Goal: Task Accomplishment & Management: Manage account settings

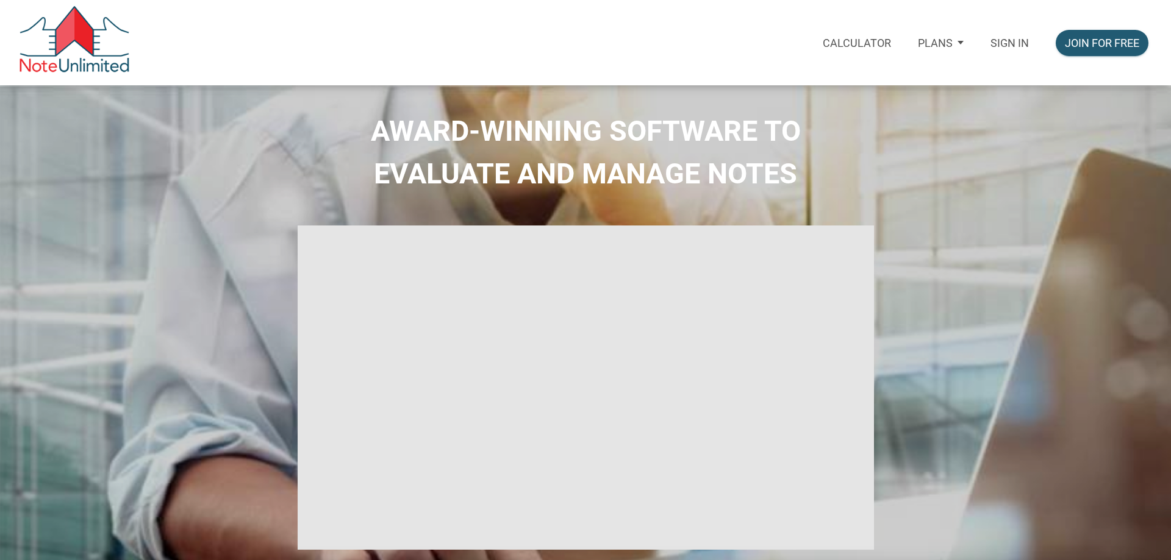
select select
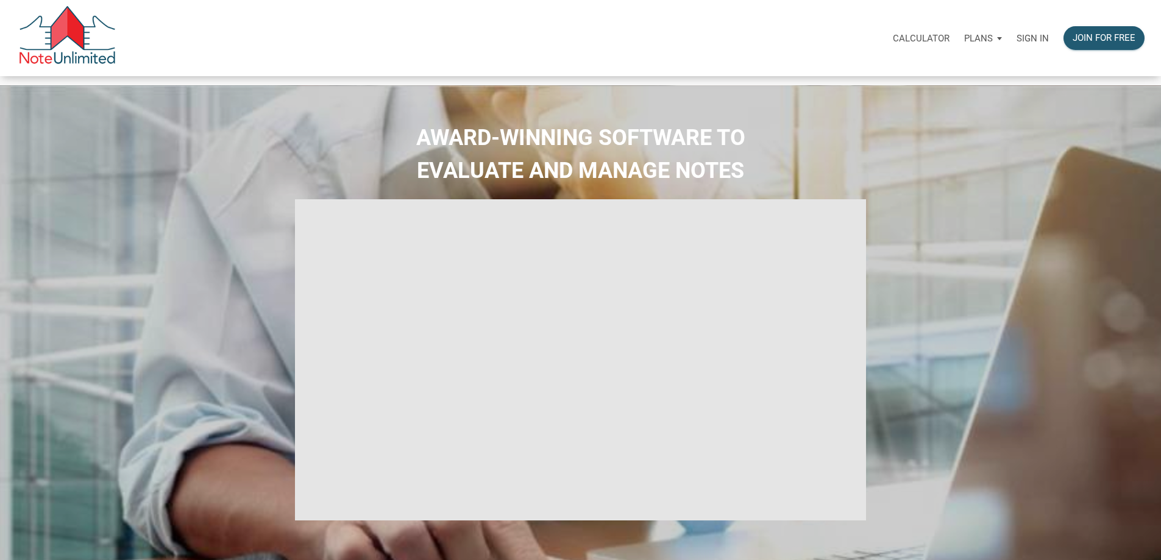
type input "Introduction to new features"
select select
click at [1017, 43] on p "Sign in" at bounding box center [1033, 38] width 32 height 11
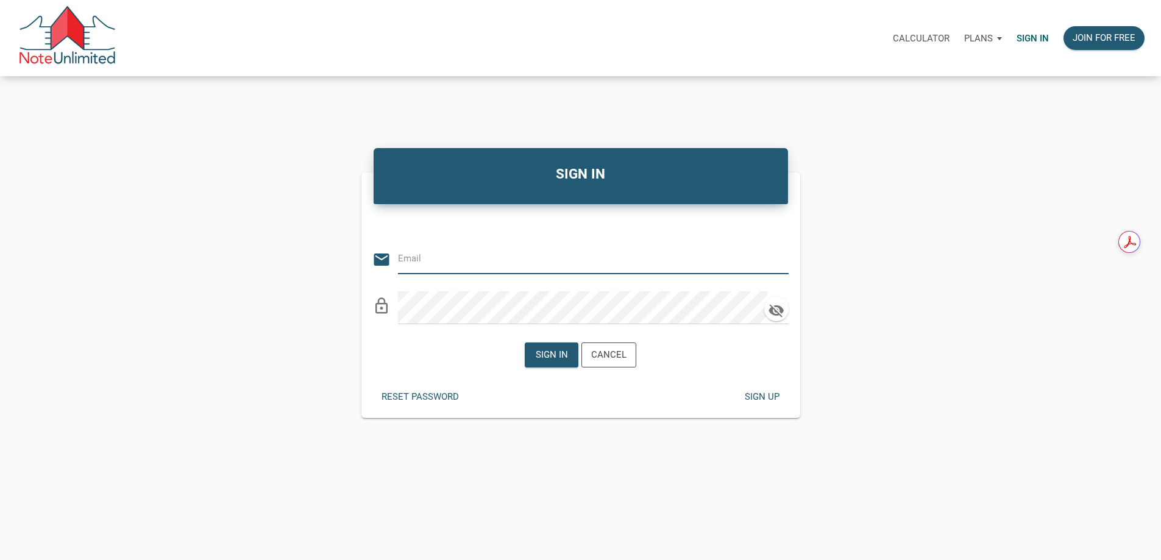
type input "[PERSON_NAME][EMAIL_ADDRESS][DOMAIN_NAME]"
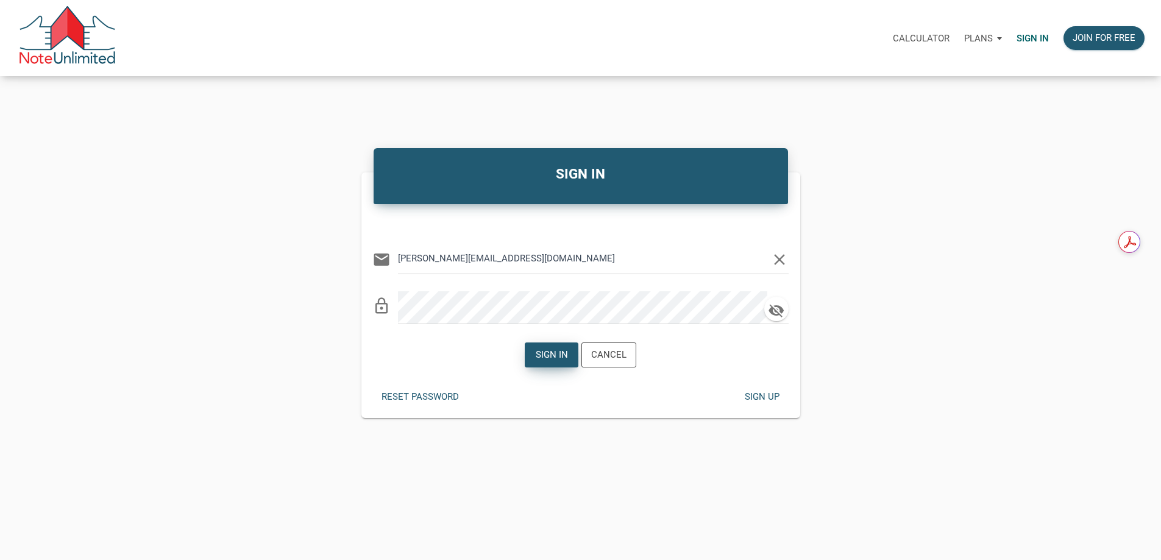
click at [546, 362] on div "Sign in" at bounding box center [552, 355] width 32 height 14
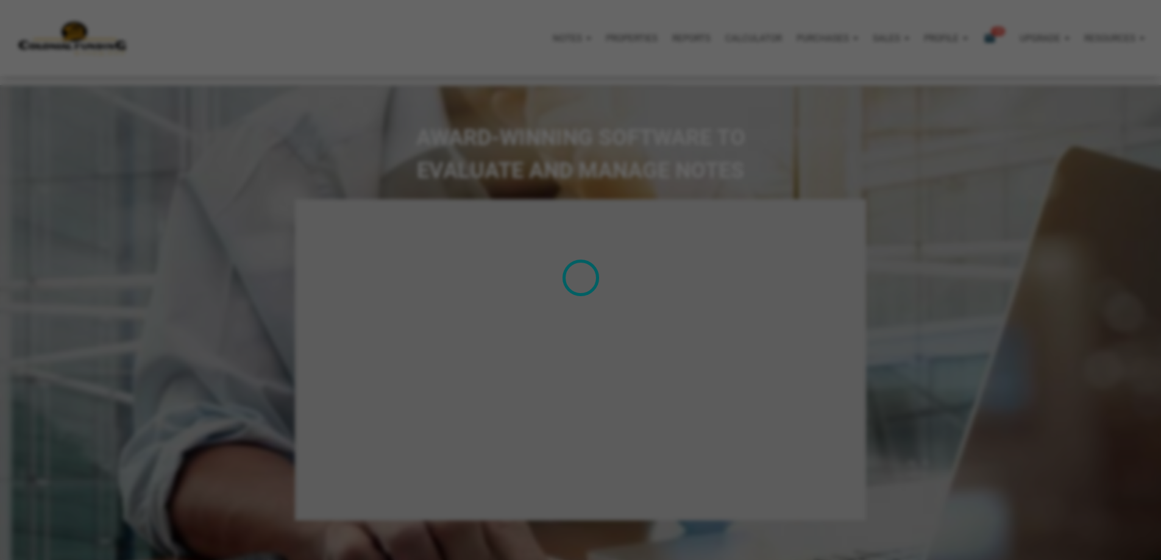
type input "Introduction to new features"
select select
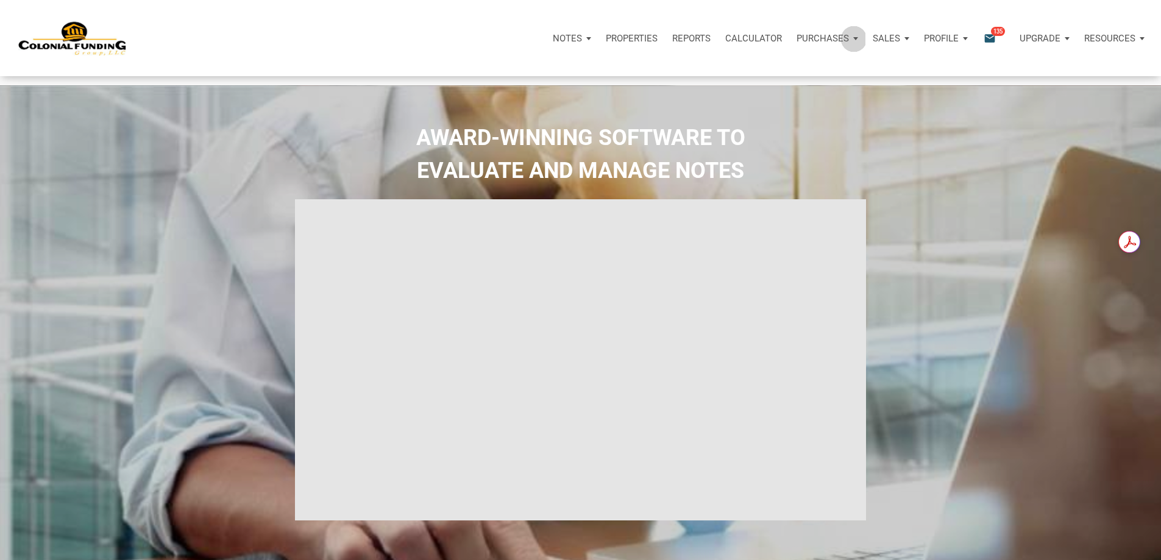
click at [797, 40] on p "Purchases" at bounding box center [823, 38] width 52 height 11
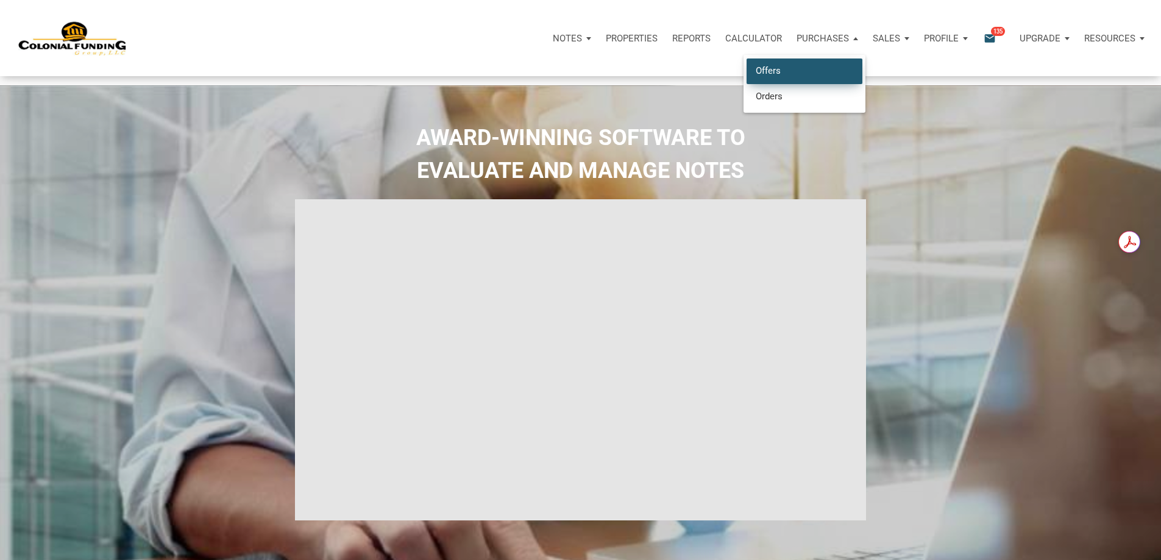
click at [747, 78] on link "Offers" at bounding box center [805, 71] width 116 height 25
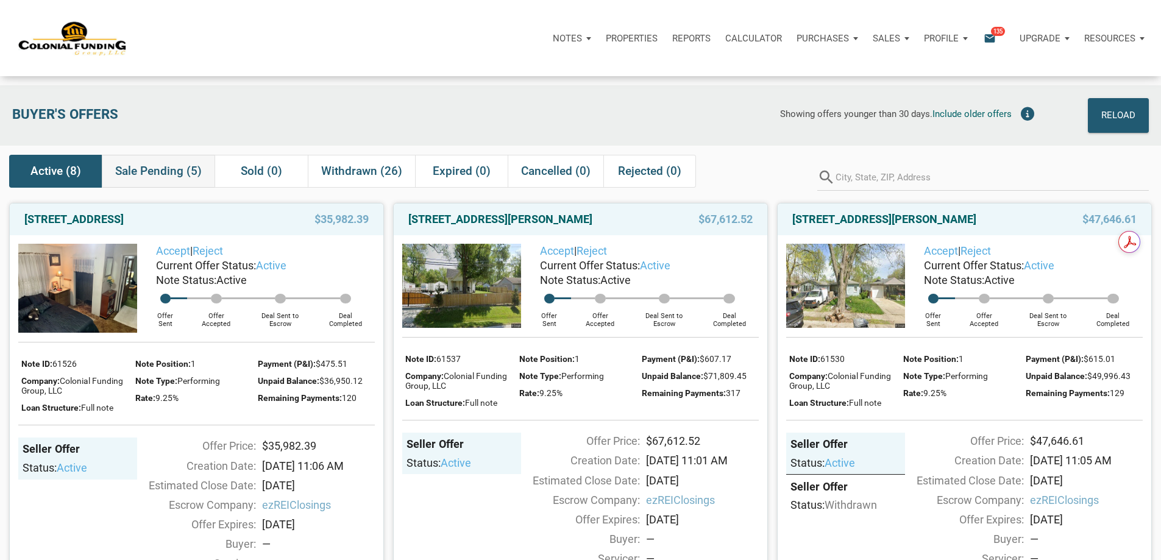
click at [160, 173] on span "Sale Pending (5)" at bounding box center [158, 171] width 87 height 15
